Goal: Task Accomplishment & Management: Manage account settings

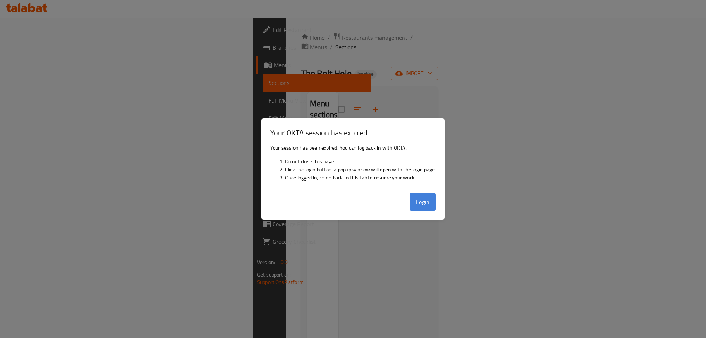
click at [417, 203] on button "Login" at bounding box center [422, 202] width 26 height 18
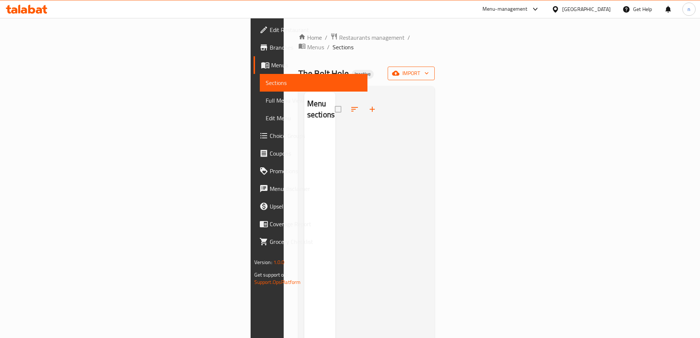
click at [435, 68] on button "import" at bounding box center [411, 74] width 47 height 14
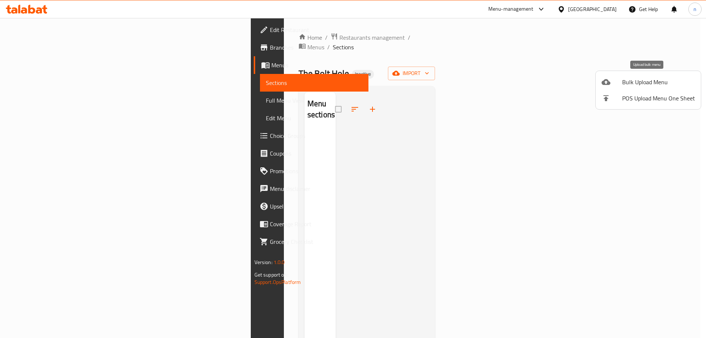
click at [629, 84] on span "Bulk Upload Menu" at bounding box center [658, 82] width 73 height 9
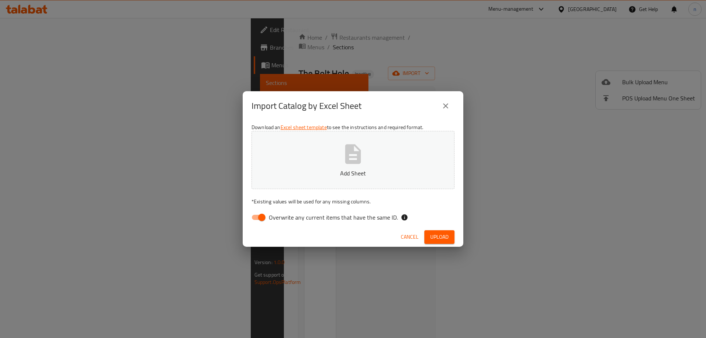
click at [264, 217] on input "Overwrite any current items that have the same ID." at bounding box center [262, 217] width 42 height 14
checkbox input "false"
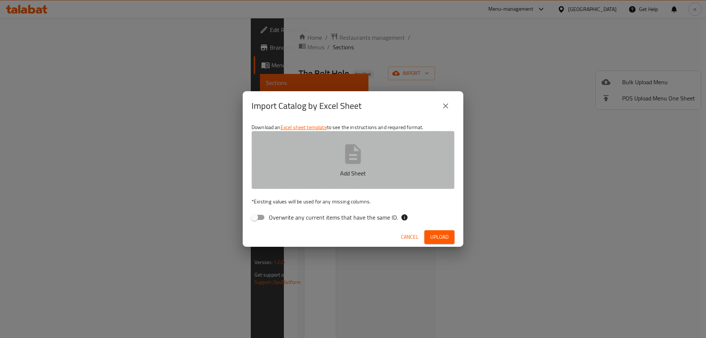
click at [365, 143] on button "Add Sheet" at bounding box center [352, 160] width 203 height 58
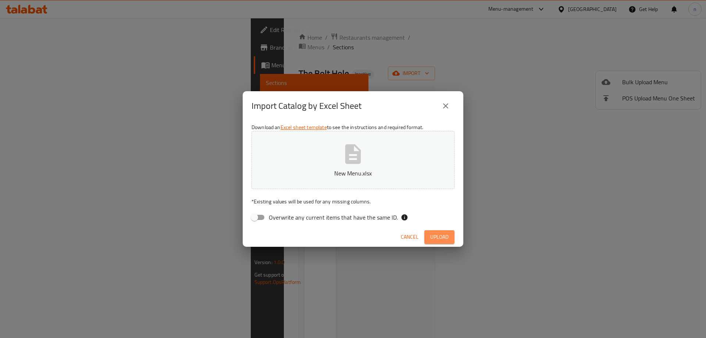
click at [439, 240] on span "Upload" at bounding box center [439, 236] width 18 height 9
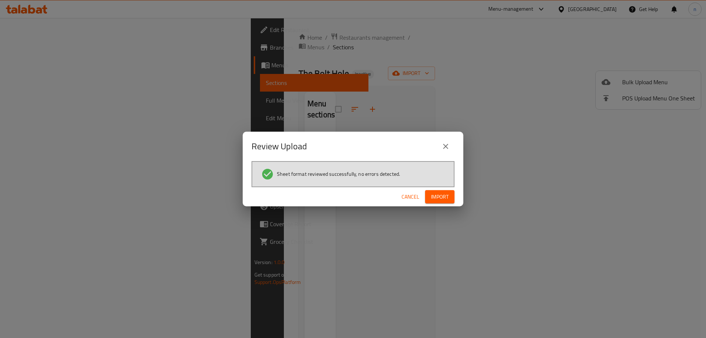
click at [445, 197] on span "Import" at bounding box center [440, 196] width 18 height 9
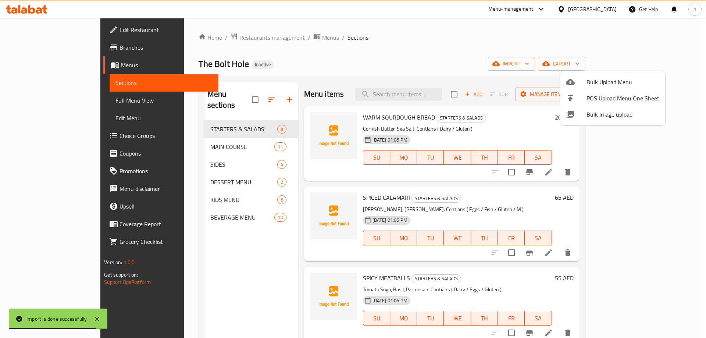
click at [36, 100] on div at bounding box center [353, 169] width 706 height 338
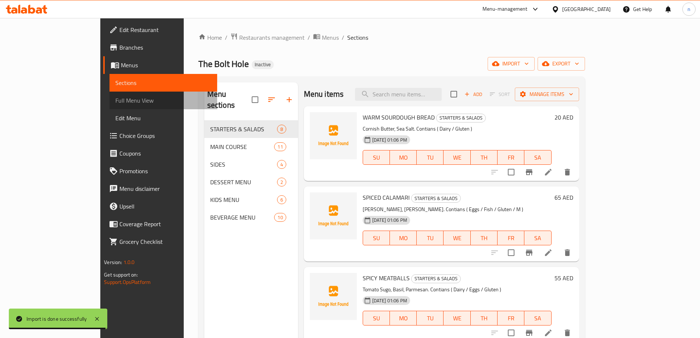
click at [115, 100] on span "Full Menu View" at bounding box center [163, 100] width 96 height 9
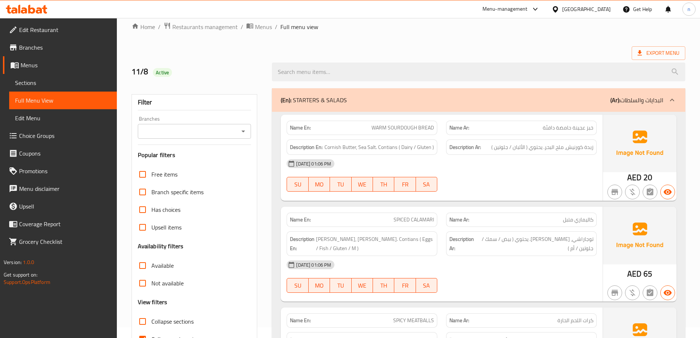
scroll to position [74, 0]
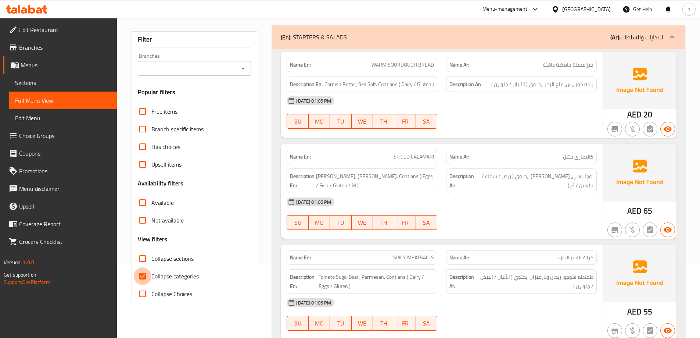
click at [144, 276] on input "Collapse categories" at bounding box center [143, 276] width 18 height 18
checkbox input "false"
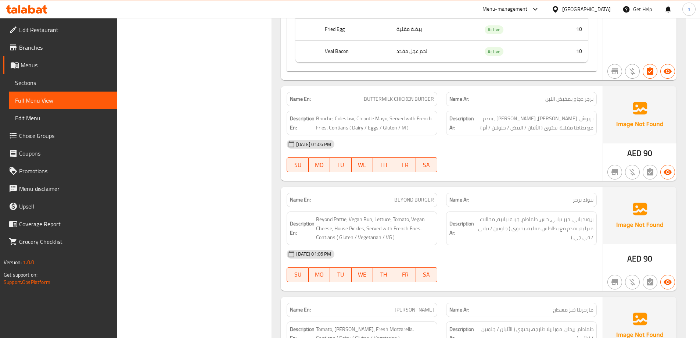
scroll to position [1360, 0]
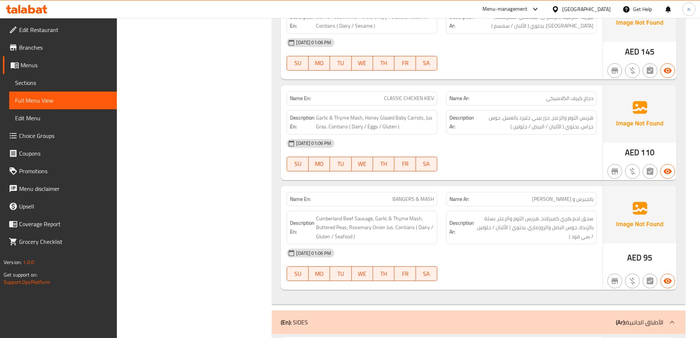
scroll to position [2132, 0]
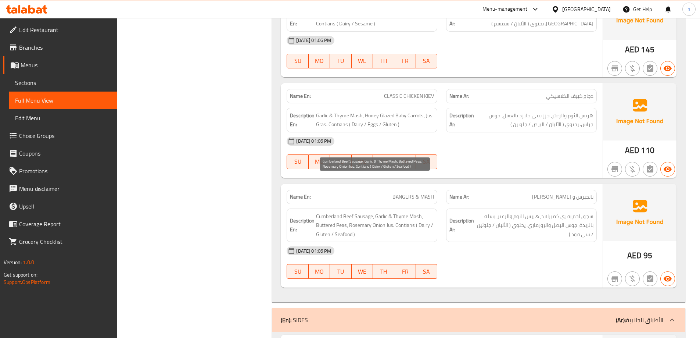
click at [325, 212] on span "Cumberland Beef Sausage, Garlic & Thyme Mash, Buttered Peas, Rosemary Onion Jus…" at bounding box center [375, 225] width 118 height 27
copy span "[GEOGRAPHIC_DATA]"
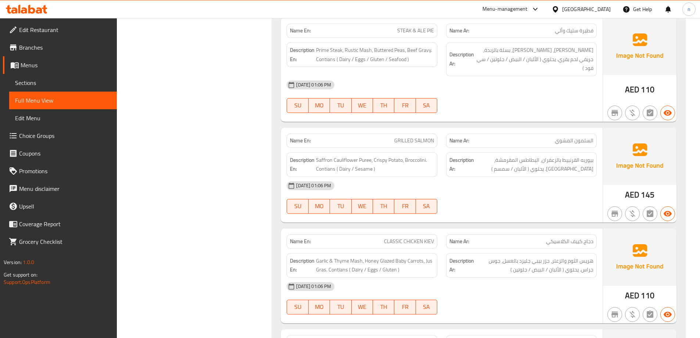
scroll to position [1948, 0]
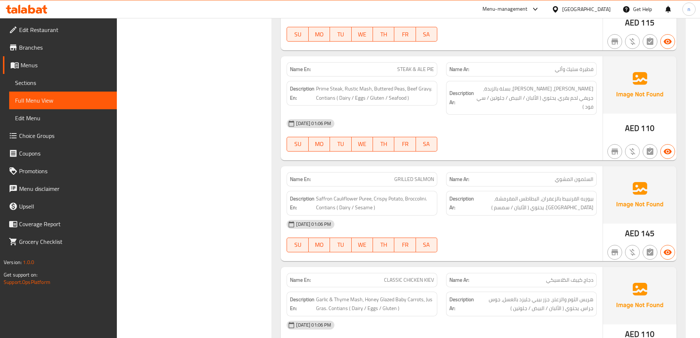
click at [433, 276] on span "CLASSIC CHICKEN KIEV" at bounding box center [409, 280] width 50 height 8
copy span "[GEOGRAPHIC_DATA]"
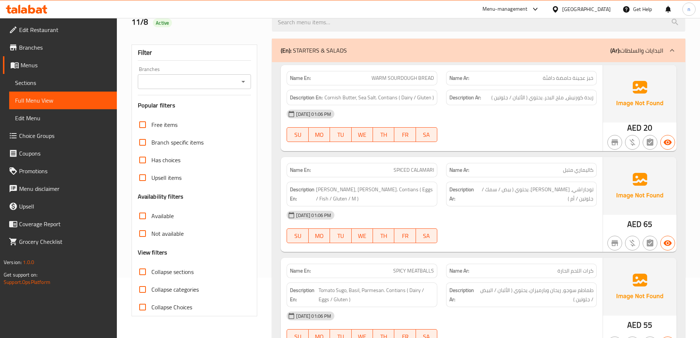
scroll to position [74, 0]
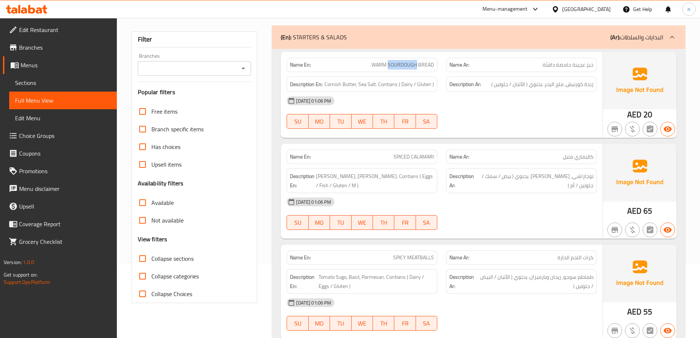
drag, startPoint x: 388, startPoint y: 65, endPoint x: 417, endPoint y: 67, distance: 29.1
click at [417, 67] on span "WARM SOURDOUGH BREAD" at bounding box center [403, 65] width 62 height 8
click at [393, 62] on span "WARM SOURDOUGH BREAD" at bounding box center [403, 65] width 62 height 8
click at [574, 66] on span "خبز عجينة حامضة دافئة" at bounding box center [568, 65] width 51 height 8
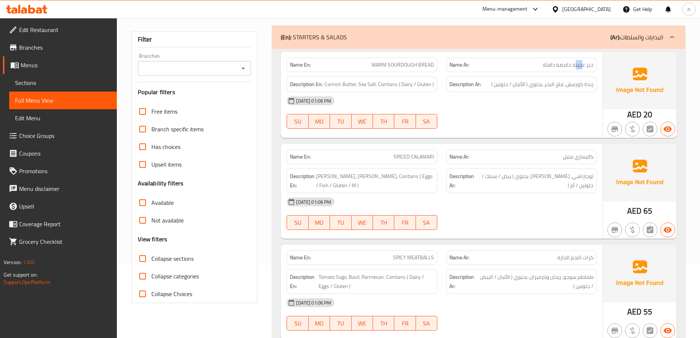
drag, startPoint x: 575, startPoint y: 66, endPoint x: 583, endPoint y: 66, distance: 7.4
click at [583, 66] on span "خبز عجينة حامضة دافئة" at bounding box center [568, 65] width 51 height 8
click at [559, 104] on div "[DATE] 01:06 PM" at bounding box center [441, 101] width 319 height 18
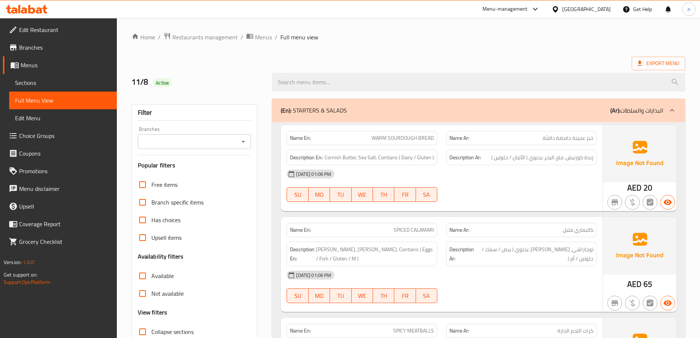
scroll to position [0, 0]
drag, startPoint x: 556, startPoint y: 139, endPoint x: 584, endPoint y: 146, distance: 28.8
click at [584, 146] on div "Name En: WARM SOURDOUGH BREAD Name Ar: خبز عجينة حامضة دافئة Description En: Co…" at bounding box center [442, 168] width 322 height 86
click at [418, 139] on span "WARM SOURDOUGH BREAD" at bounding box center [403, 139] width 62 height 8
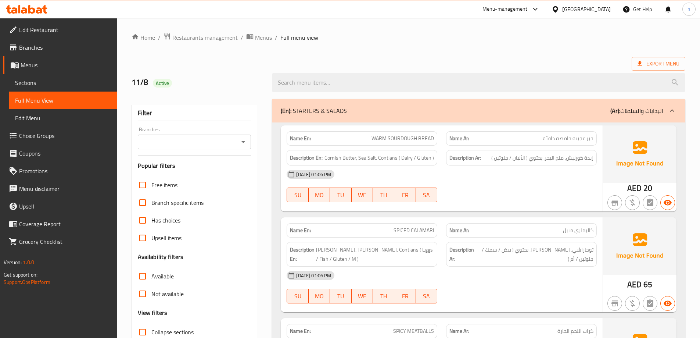
click at [418, 139] on span "WARM SOURDOUGH BREAD" at bounding box center [403, 139] width 62 height 8
copy span "WARM SOURDOUGH BREAD"
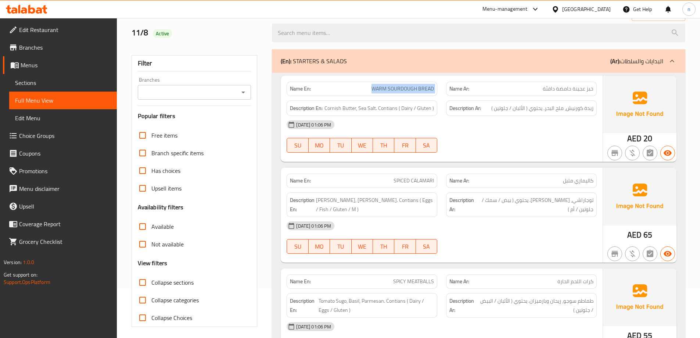
scroll to position [37, 0]
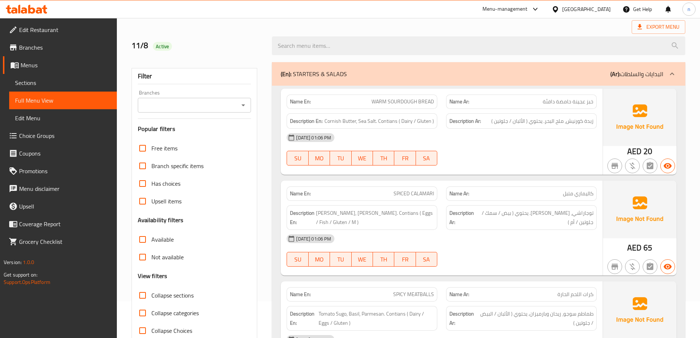
click at [547, 162] on div at bounding box center [522, 165] width 160 height 9
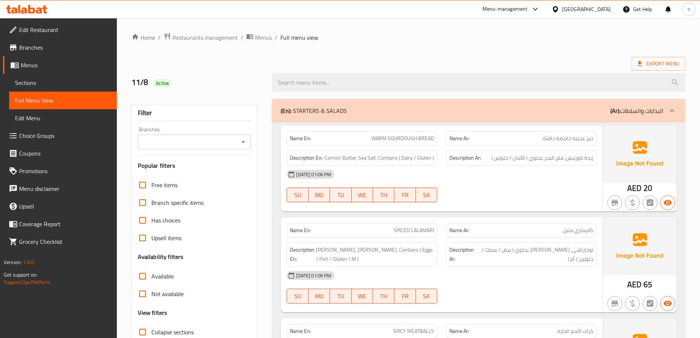
click at [35, 68] on span "Menus" at bounding box center [66, 65] width 90 height 9
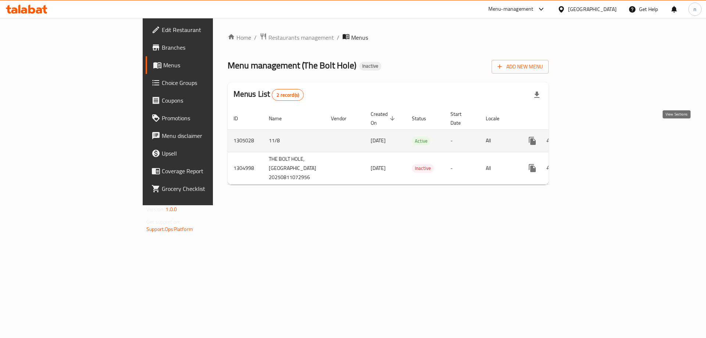
click at [594, 139] on link "enhanced table" at bounding box center [585, 141] width 18 height 18
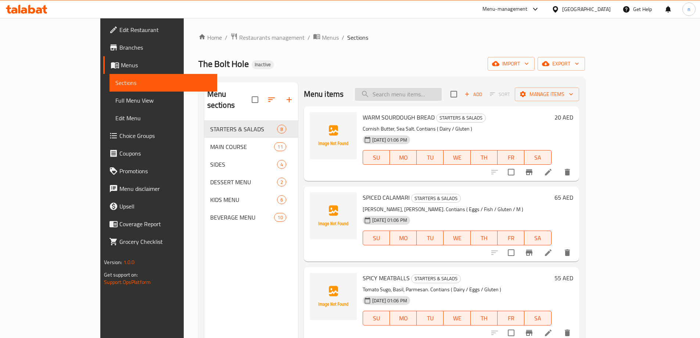
click at [431, 94] on input "search" at bounding box center [398, 94] width 87 height 13
paste input "WARM SOURDOUGH BREAD"
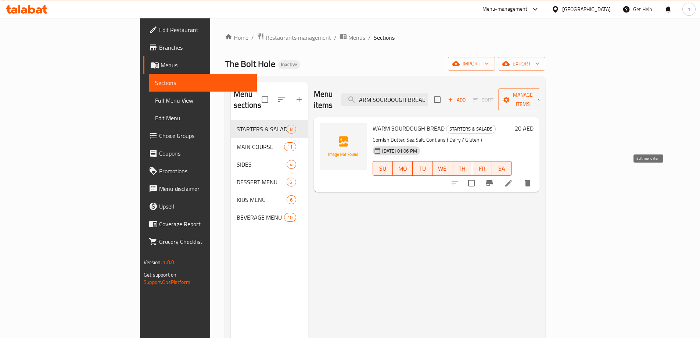
type input "WARM SOURDOUGH BREAD"
click at [512, 180] on icon at bounding box center [508, 183] width 7 height 7
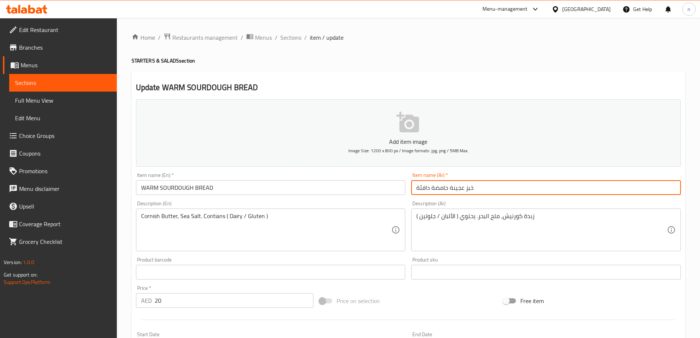
drag, startPoint x: 432, startPoint y: 188, endPoint x: 451, endPoint y: 191, distance: 19.3
click at [451, 191] on input "خبز عجينة حامضة دافئة" at bounding box center [546, 187] width 270 height 15
click at [447, 187] on input "خبز عجينة مخمر دافئة" at bounding box center [546, 187] width 270 height 15
click at [418, 187] on input "خبز عجين مخمر دافئة" at bounding box center [546, 187] width 270 height 15
click at [485, 187] on input "خبز عجين مخمر دافئة" at bounding box center [546, 187] width 270 height 15
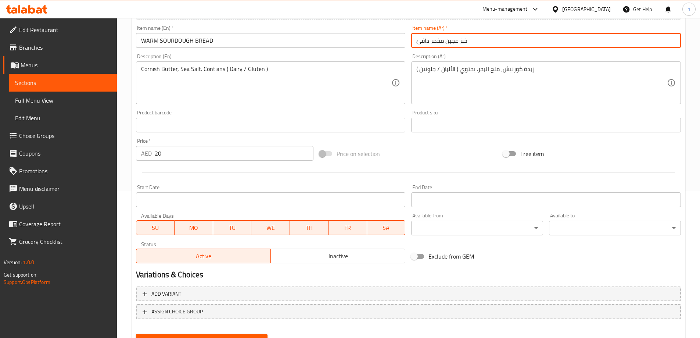
scroll to position [182, 0]
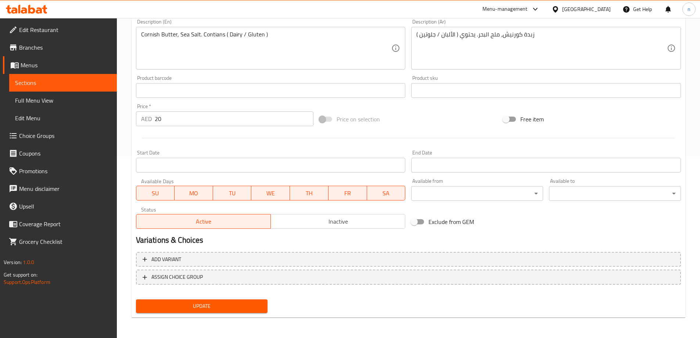
type input "خبز عجين مخمر دافئ"
click at [228, 304] on span "Update" at bounding box center [202, 305] width 120 height 9
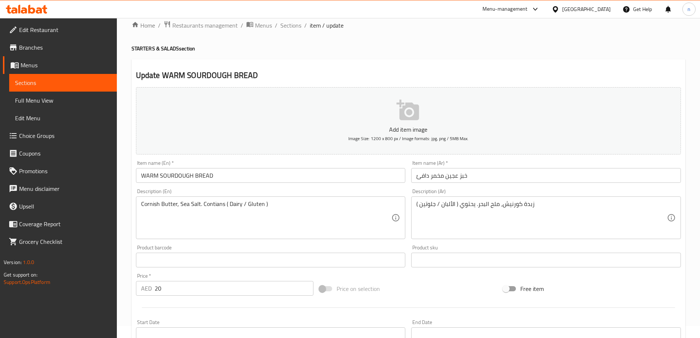
scroll to position [0, 0]
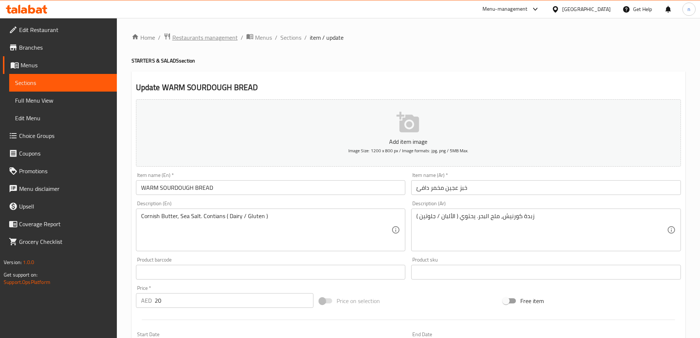
click at [212, 35] on span "Restaurants management" at bounding box center [204, 37] width 65 height 9
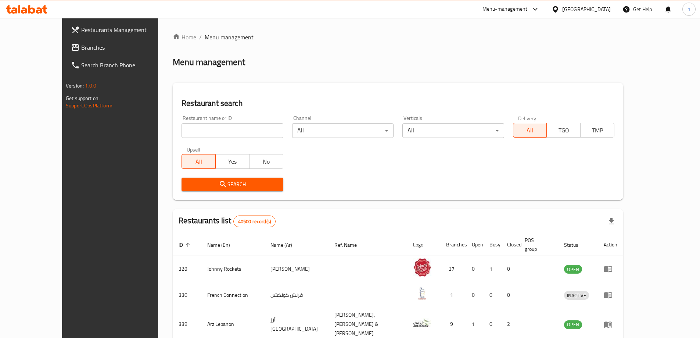
click at [81, 45] on span "Branches" at bounding box center [127, 47] width 92 height 9
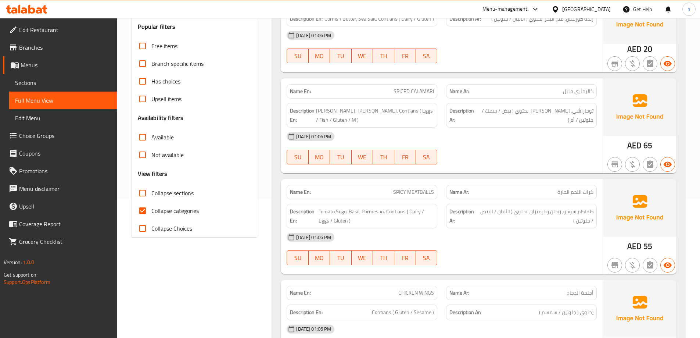
scroll to position [147, 0]
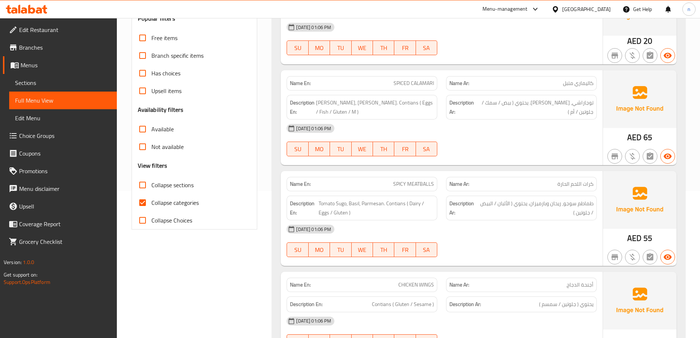
click at [143, 201] on input "Collapse categories" at bounding box center [143, 203] width 18 height 18
checkbox input "false"
